Goal: Check status: Check status

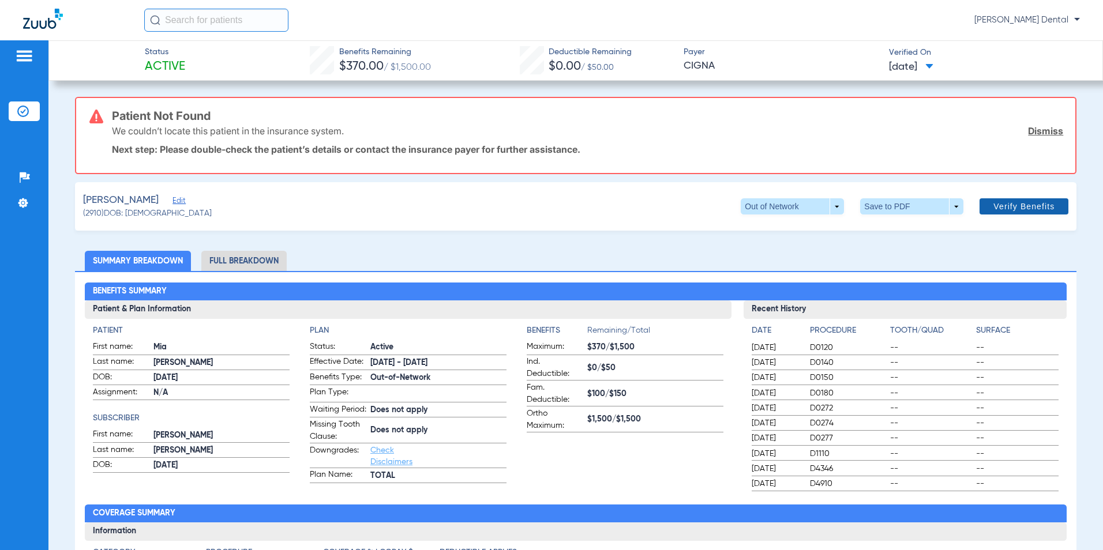
click at [1013, 205] on span "Verify Benefits" at bounding box center [1023, 206] width 61 height 9
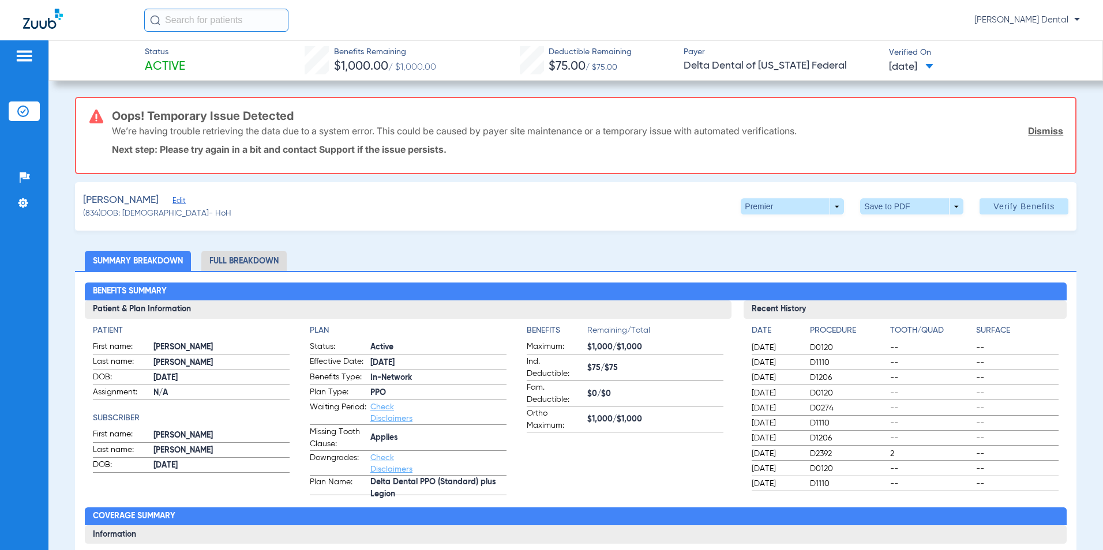
click at [1045, 130] on link "Dismiss" at bounding box center [1045, 131] width 35 height 12
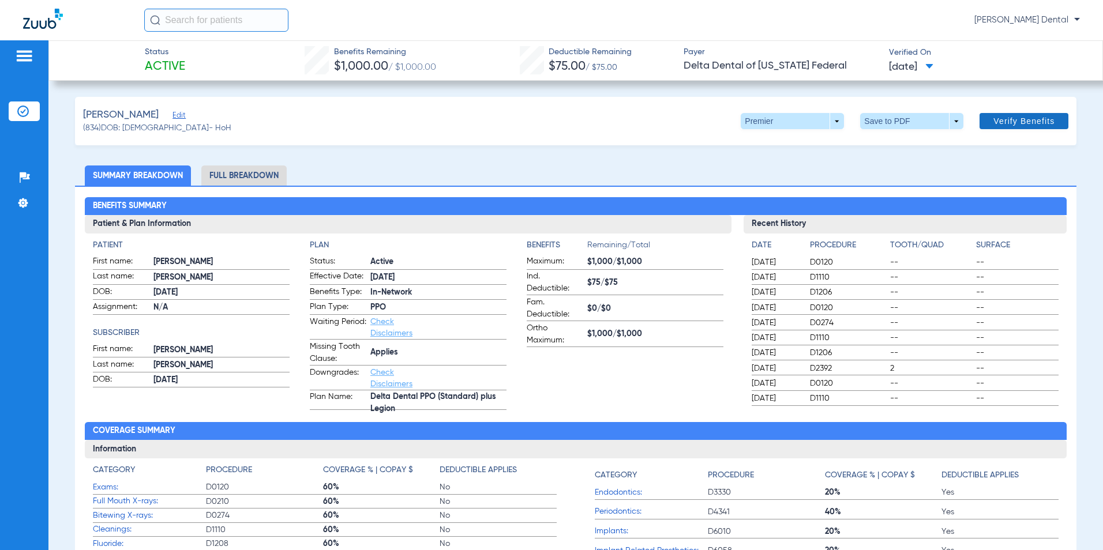
click at [1034, 122] on span "Verify Benefits" at bounding box center [1023, 120] width 61 height 9
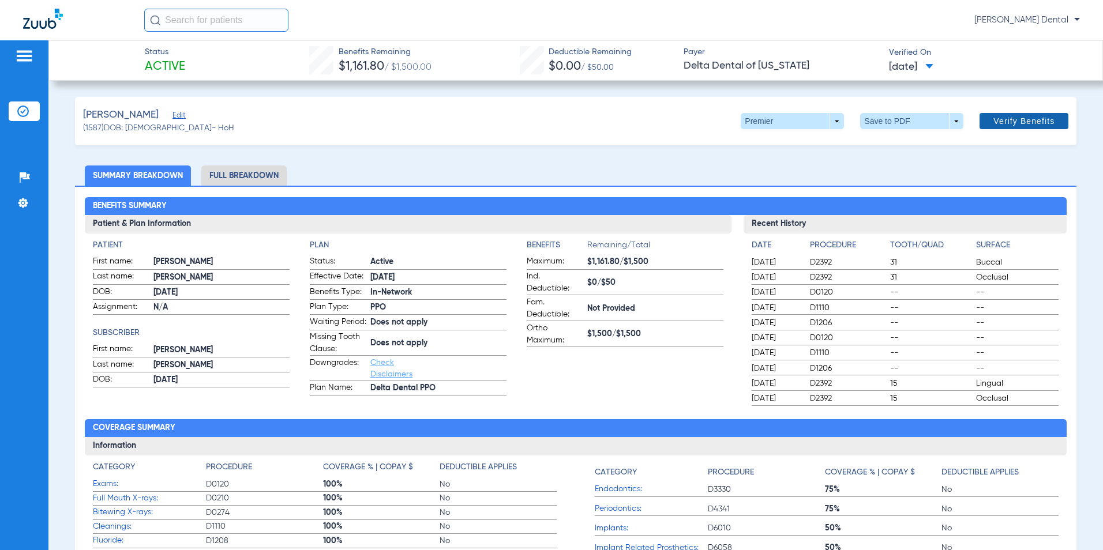
click at [1013, 121] on span "Verify Benefits" at bounding box center [1023, 120] width 61 height 9
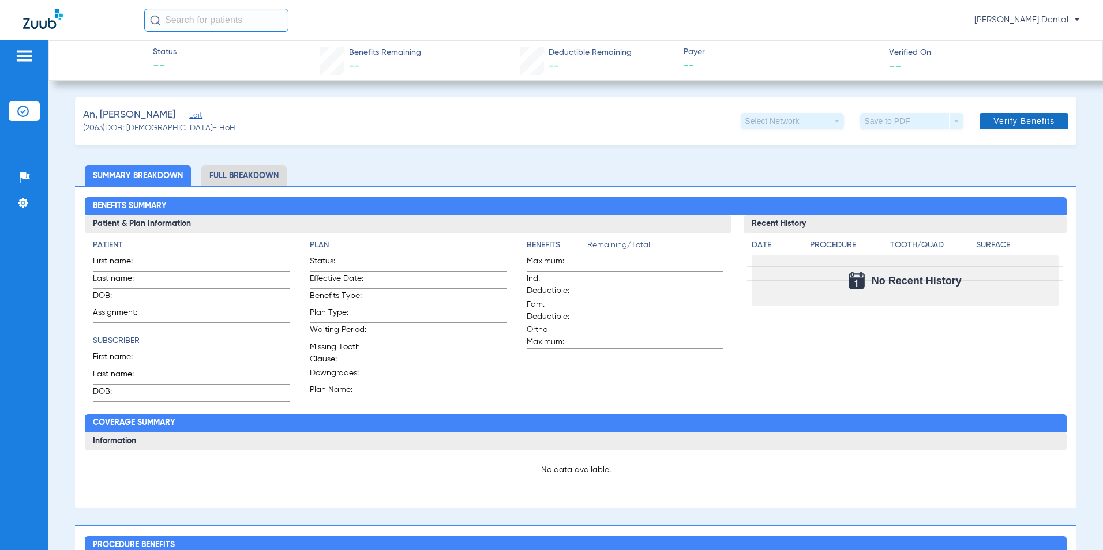
click at [1017, 121] on span "Verify Benefits" at bounding box center [1023, 120] width 61 height 9
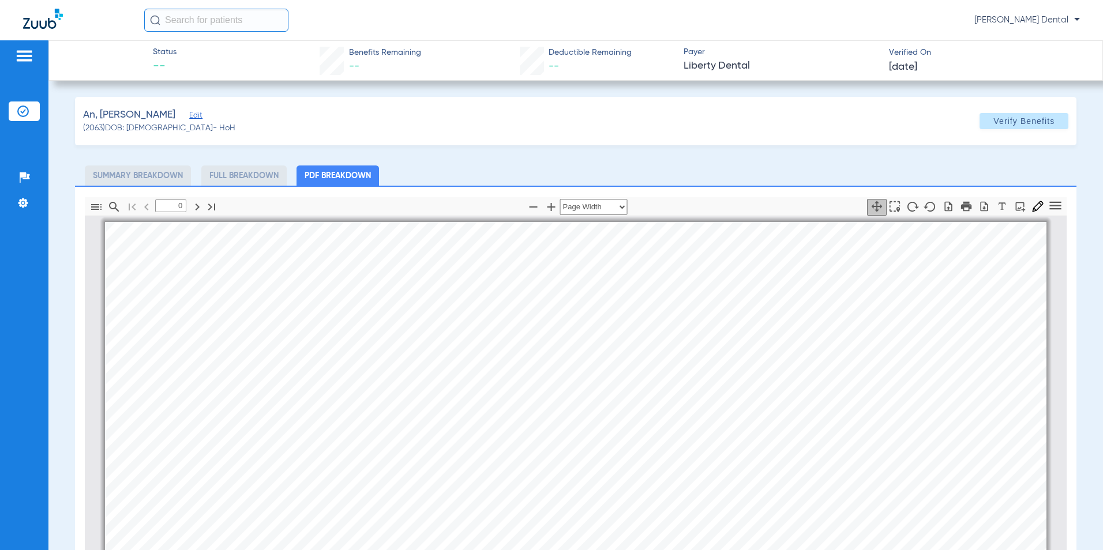
type input "1"
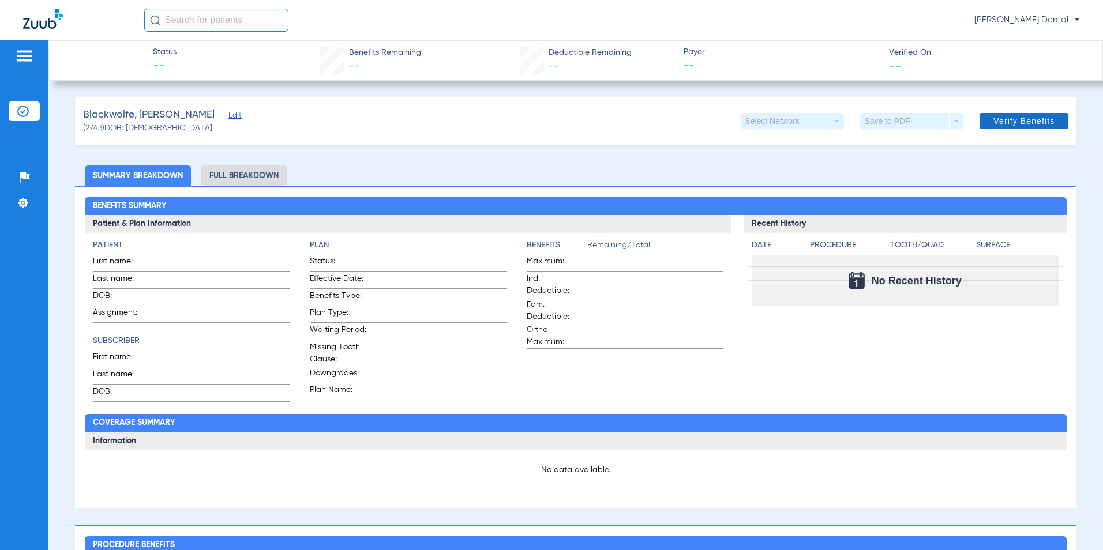
click at [1001, 121] on span "Verify Benefits" at bounding box center [1023, 120] width 61 height 9
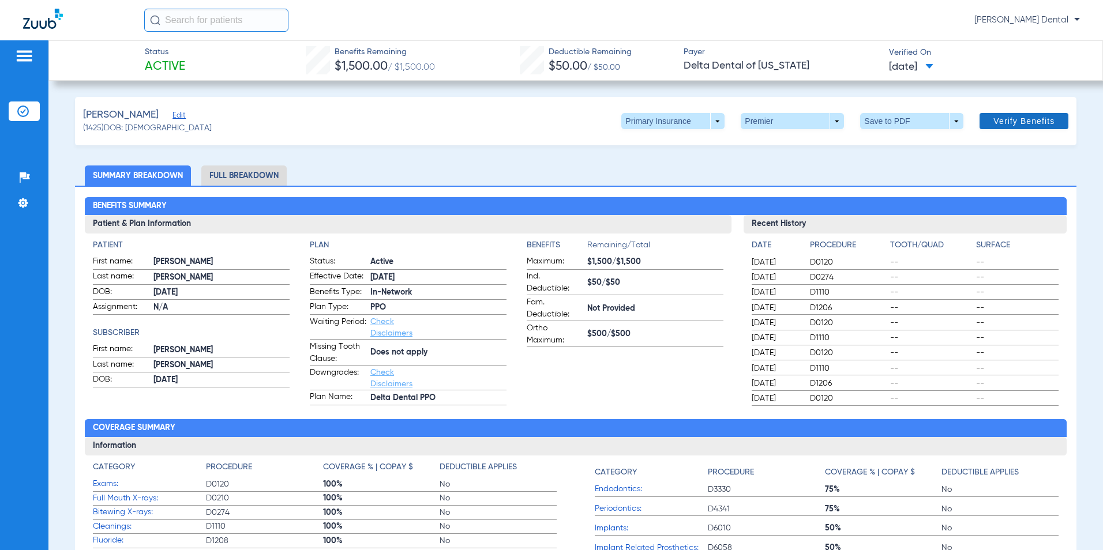
click at [998, 119] on span "Verify Benefits" at bounding box center [1023, 120] width 61 height 9
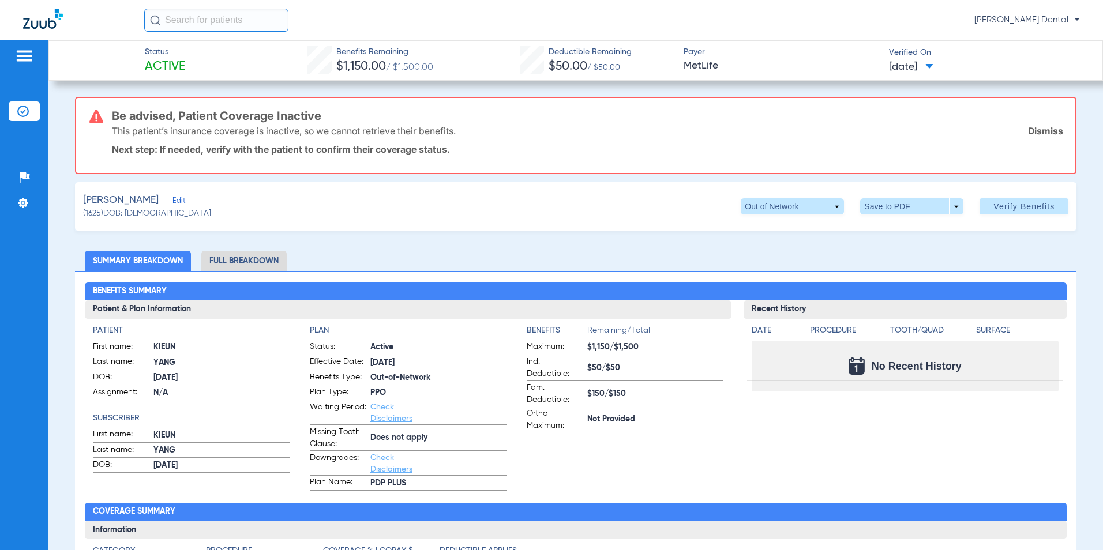
click at [933, 69] on span at bounding box center [929, 67] width 8 height 6
click at [950, 69] on div at bounding box center [551, 275] width 1103 height 550
click at [1023, 208] on span "Verify Benefits" at bounding box center [1023, 206] width 61 height 9
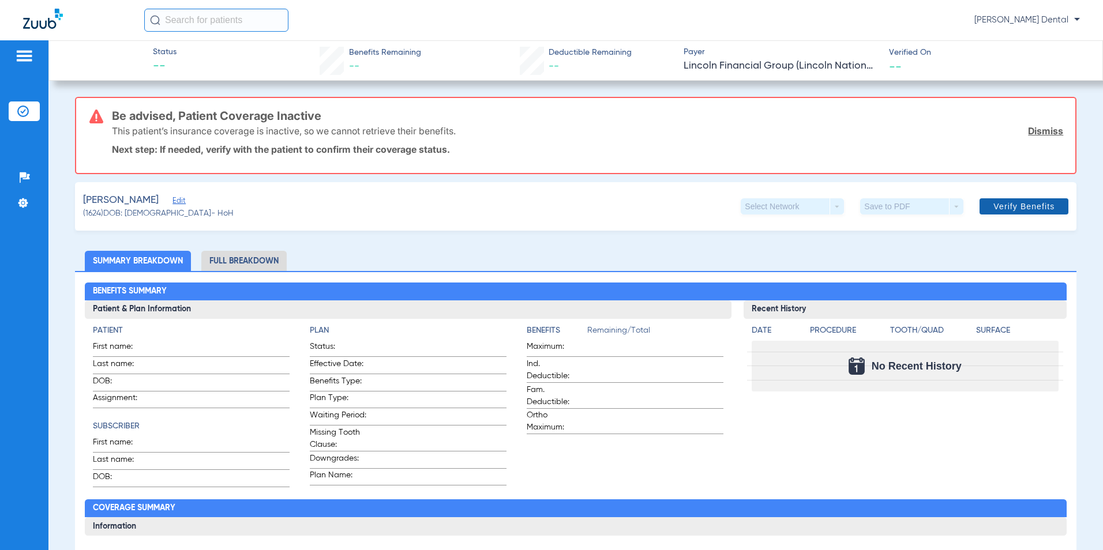
click at [1018, 205] on span "Verify Benefits" at bounding box center [1023, 206] width 61 height 9
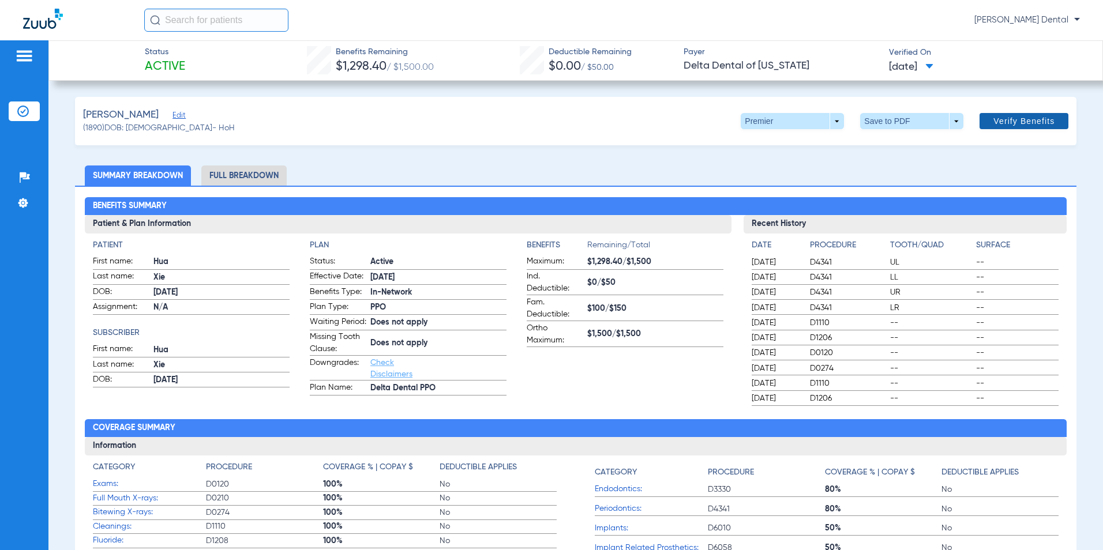
click at [995, 125] on span "Verify Benefits" at bounding box center [1023, 120] width 61 height 9
